Goal: Task Accomplishment & Management: Use online tool/utility

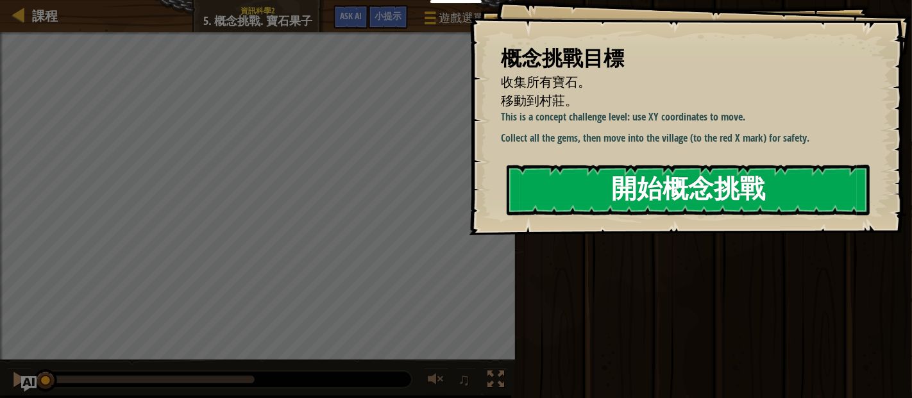
click at [622, 194] on button "開始概念挑戰" at bounding box center [688, 190] width 363 height 51
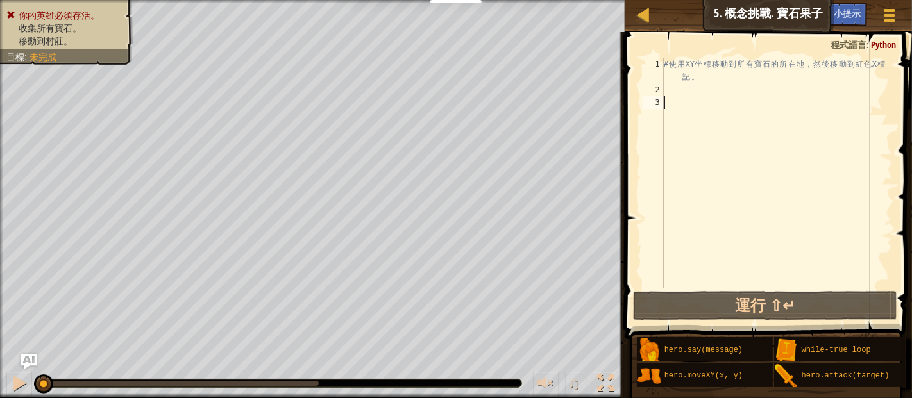
click at [690, 99] on div "# 使 用 XY 坐 標 移 動 到 所 有 寶 石 的 所 在 地 ， 然 後 移 動 到 紅 色 X 標 記 。" at bounding box center [778, 193] width 232 height 270
paste textarea "hero.moveXY(74, 34)"
type textarea "hero.moveXY(74, 34)"
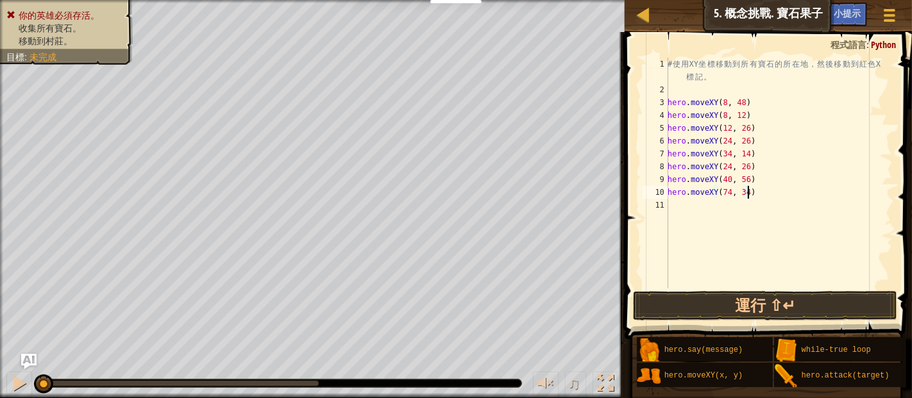
click at [774, 193] on div "# 使 用 XY 坐 標 移 動 到 所 有 寶 石 的 所 在 地 ， 然 後 移 動 到 紅 色 X 標 記 。 hero . moveXY ( 8 , …" at bounding box center [779, 193] width 228 height 270
